Goal: Obtain resource: Obtain resource

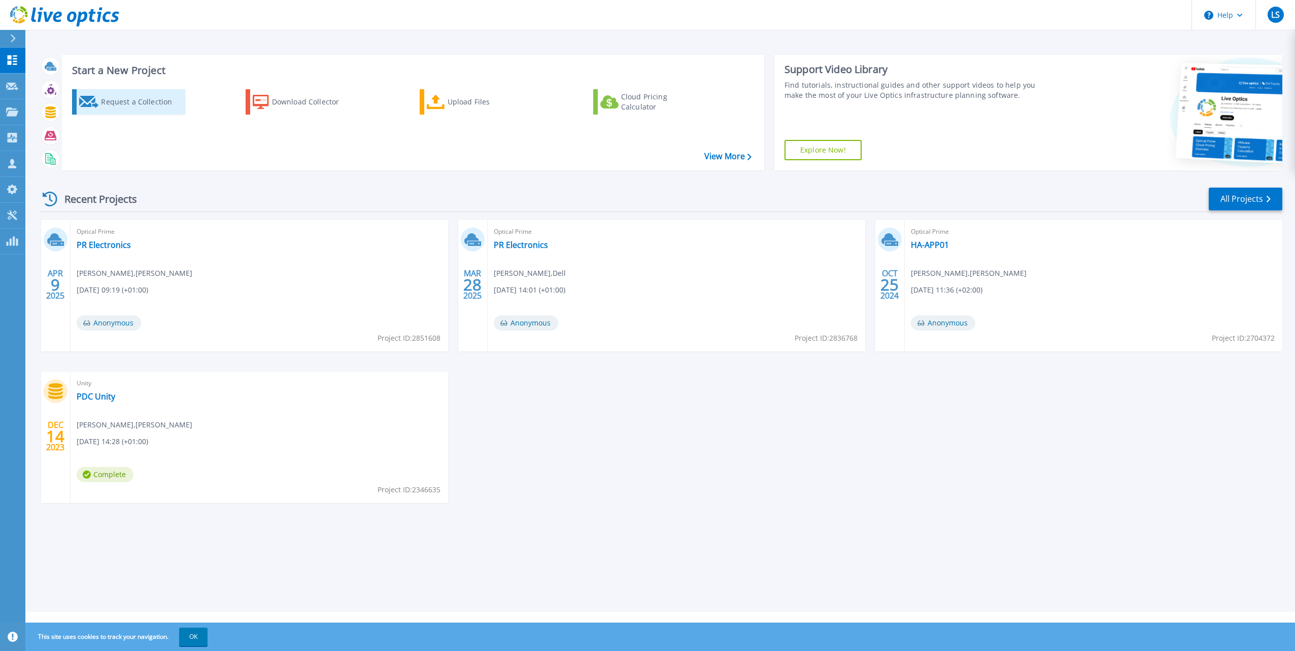
click at [122, 101] on div "Request a Collection" at bounding box center [141, 102] width 81 height 20
click at [15, 215] on icon at bounding box center [12, 216] width 12 height 10
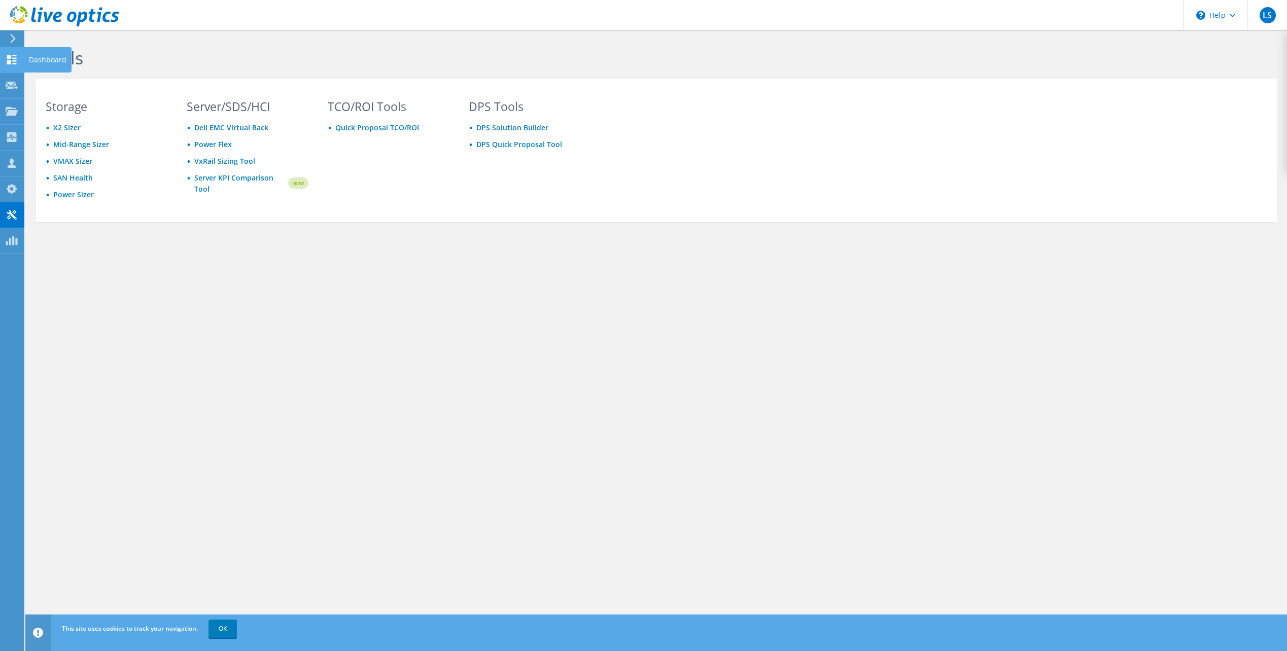
click at [14, 60] on icon at bounding box center [12, 60] width 12 height 10
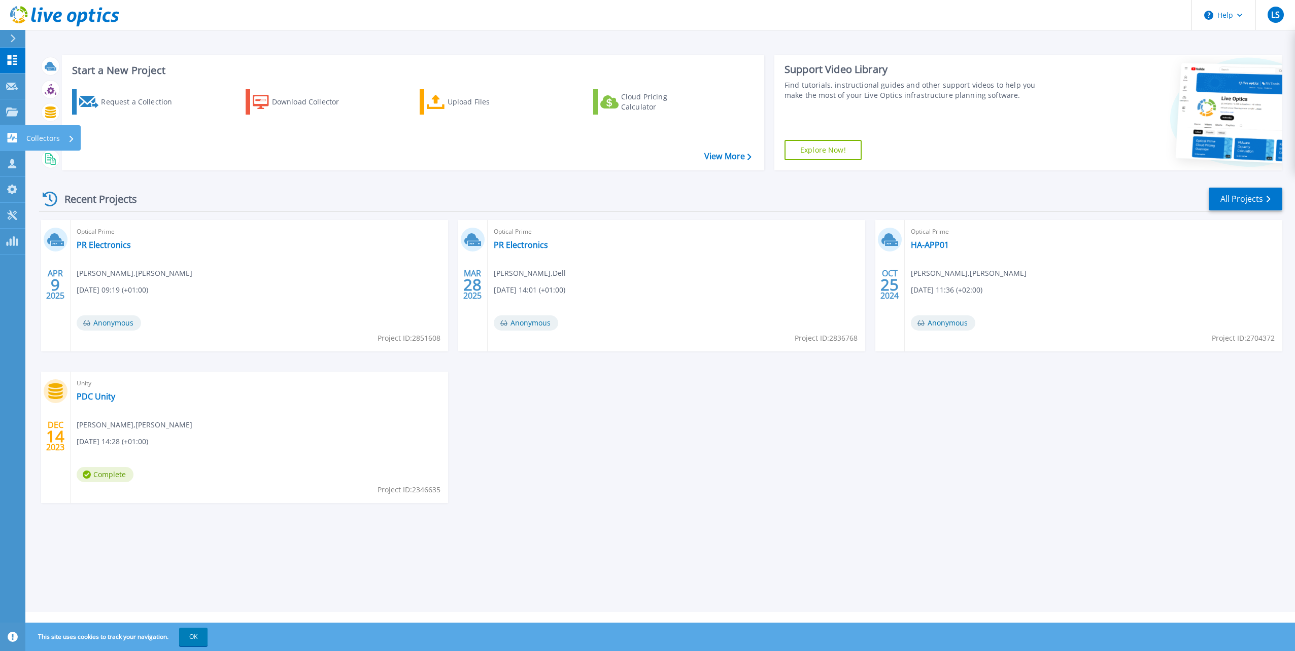
click at [74, 137] on div "Collectors" at bounding box center [53, 137] width 56 height 25
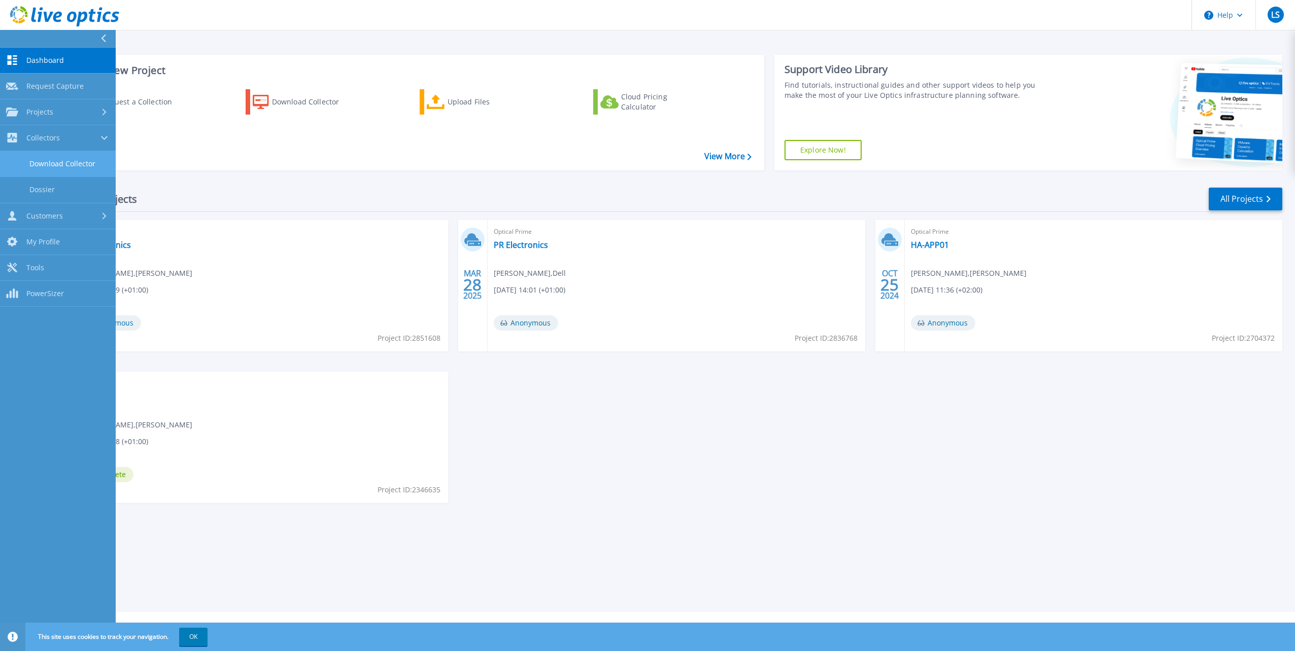
click at [76, 158] on link "Download Collector" at bounding box center [58, 164] width 116 height 26
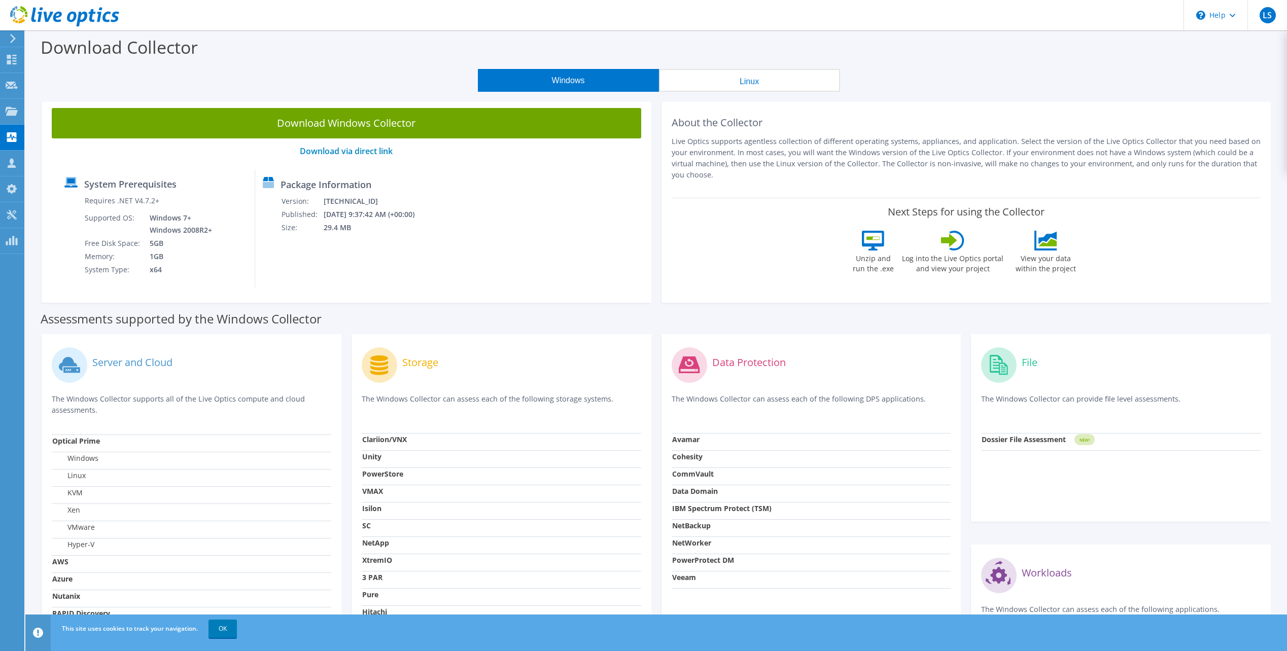
click at [302, 66] on div "Download Collector" at bounding box center [656, 49] width 1252 height 39
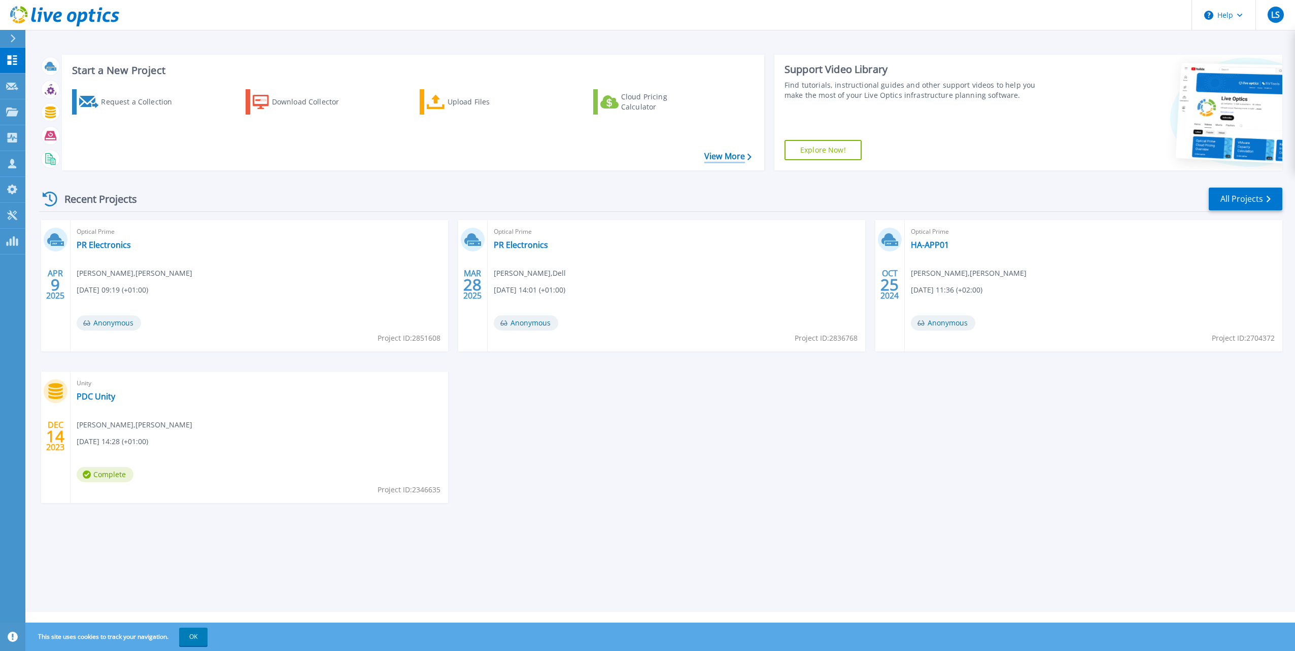
click at [716, 153] on link "View More" at bounding box center [727, 157] width 47 height 10
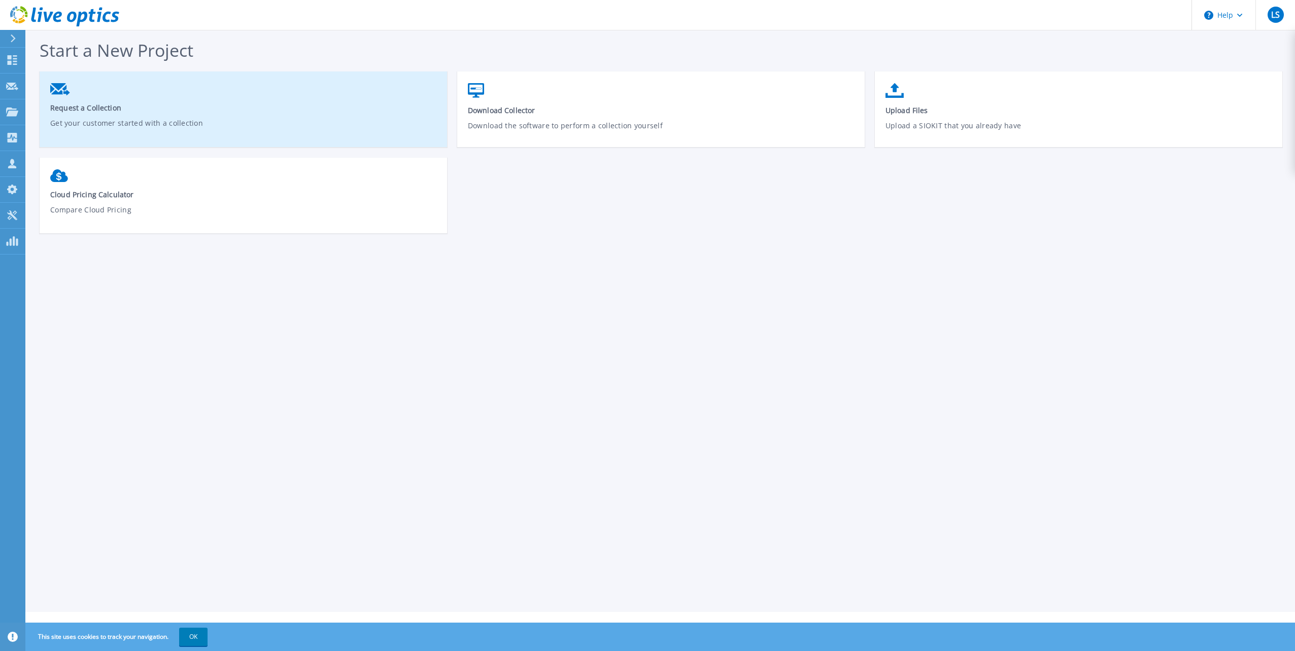
click at [92, 104] on span "Request a Collection" at bounding box center [243, 108] width 387 height 10
